Goal: Find specific page/section

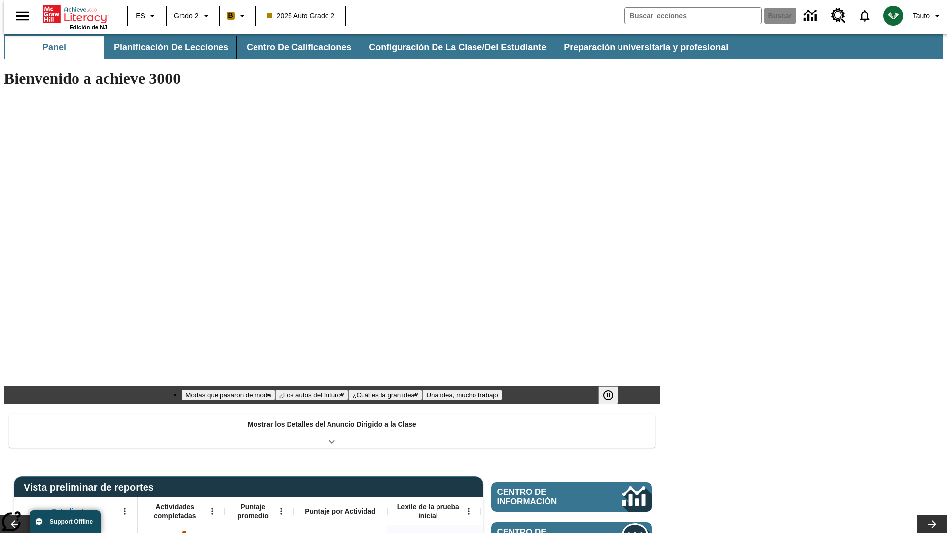
click at [165, 47] on button "Planificación de lecciones" at bounding box center [171, 48] width 131 height 24
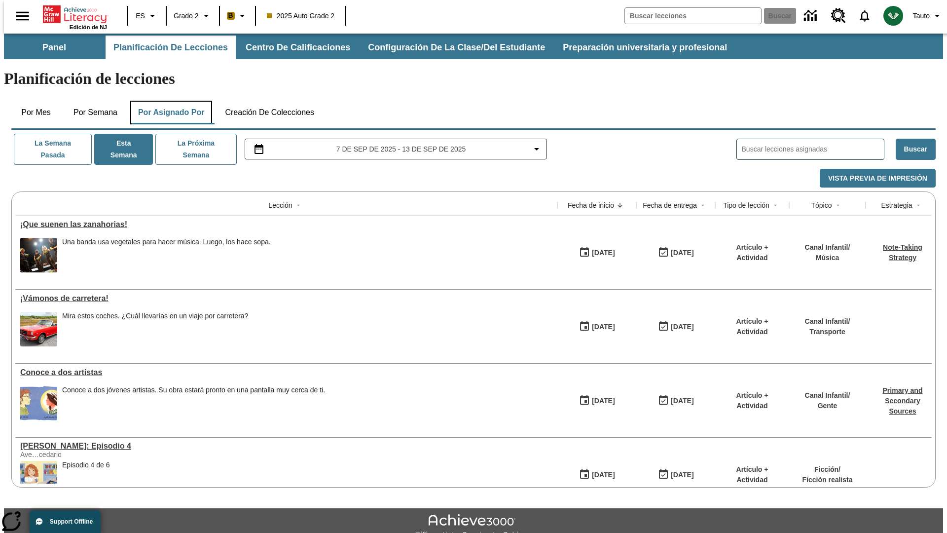
click at [169, 101] on button "Por asignado por" at bounding box center [171, 113] width 82 height 24
type input "El sueño de los animales"
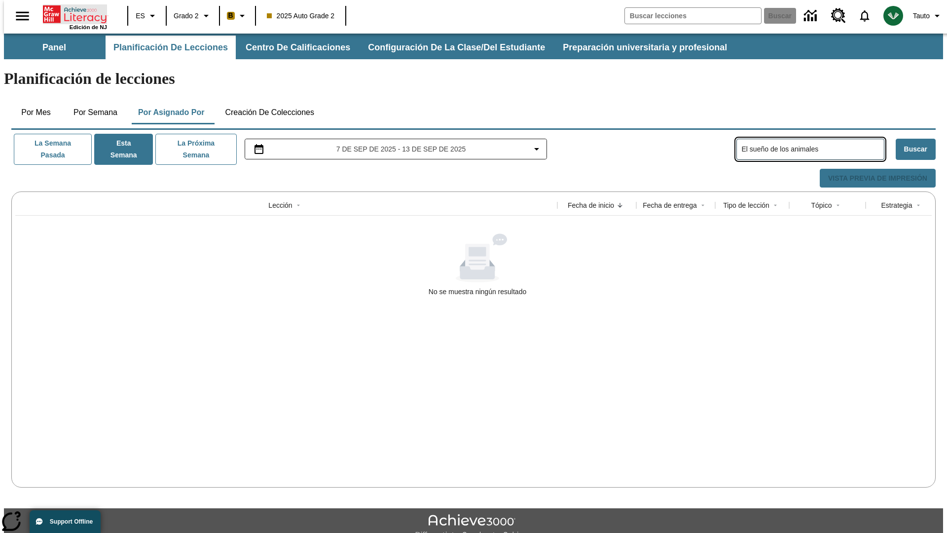
click at [71, 13] on icon "Portada" at bounding box center [76, 14] width 66 height 20
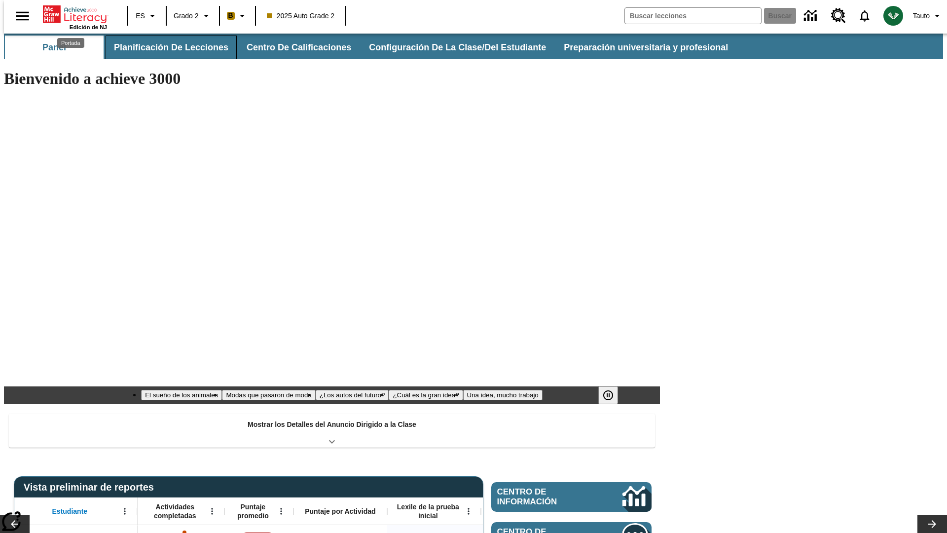
click at [165, 47] on button "Planificación de lecciones" at bounding box center [171, 48] width 131 height 24
